Goal: Communication & Community: Answer question/provide support

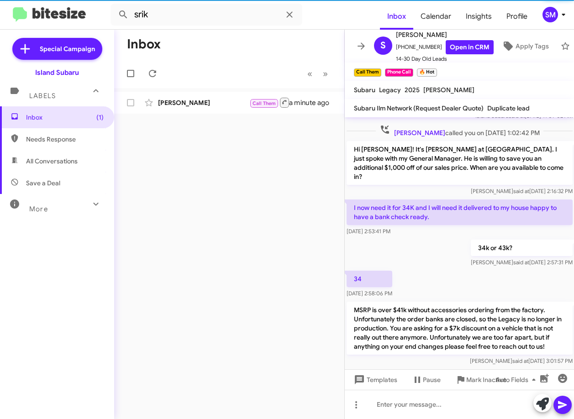
scroll to position [162, 0]
click at [287, 15] on icon at bounding box center [289, 14] width 11 height 11
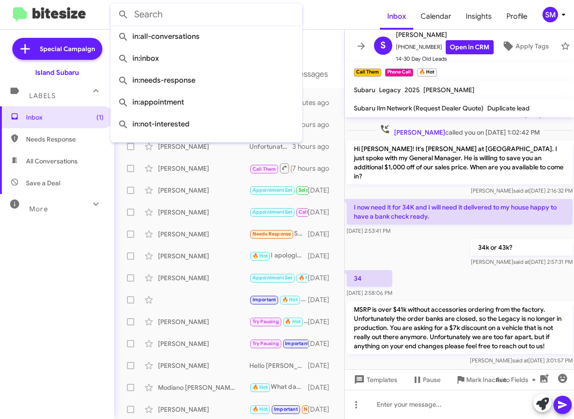
click at [68, 334] on div "Inbox (1) Needs Response All Conversations Save a Deal More Important 🔥 Hot App…" at bounding box center [57, 231] width 114 height 251
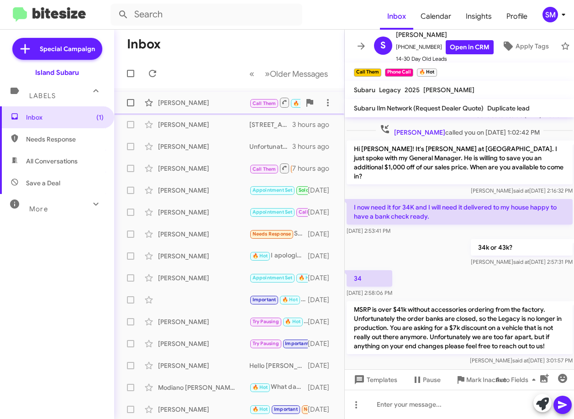
click at [222, 102] on div "[PERSON_NAME]" at bounding box center [203, 102] width 91 height 9
